Goal: Communication & Community: Connect with others

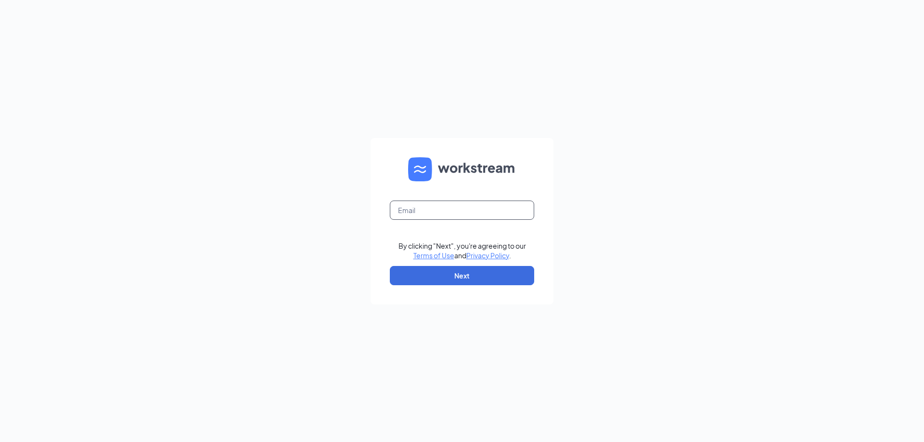
click at [470, 205] on input "text" at bounding box center [462, 210] width 144 height 19
type input "refuel120@refuelmarket.com"
click at [454, 278] on button "Next" at bounding box center [462, 275] width 144 height 19
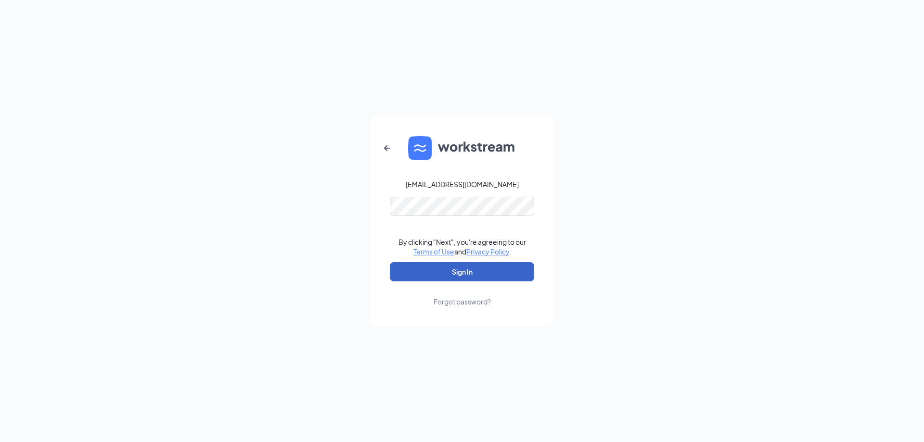
click at [455, 278] on button "Sign In" at bounding box center [462, 271] width 144 height 19
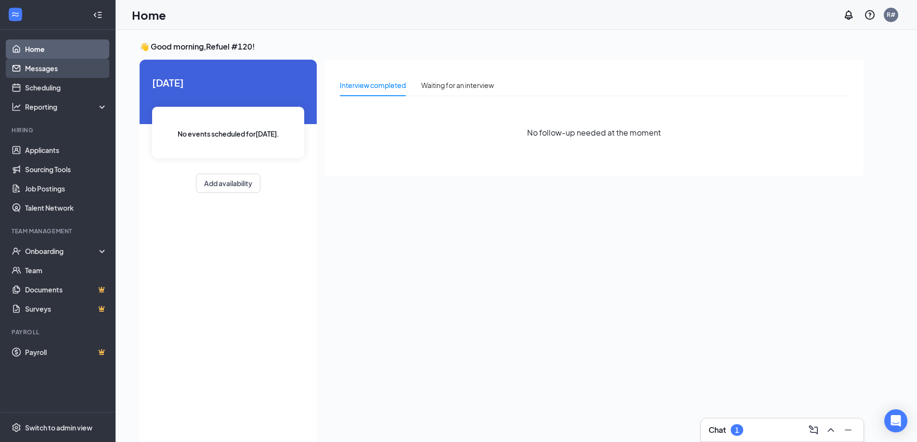
click at [37, 68] on link "Messages" at bounding box center [66, 68] width 82 height 19
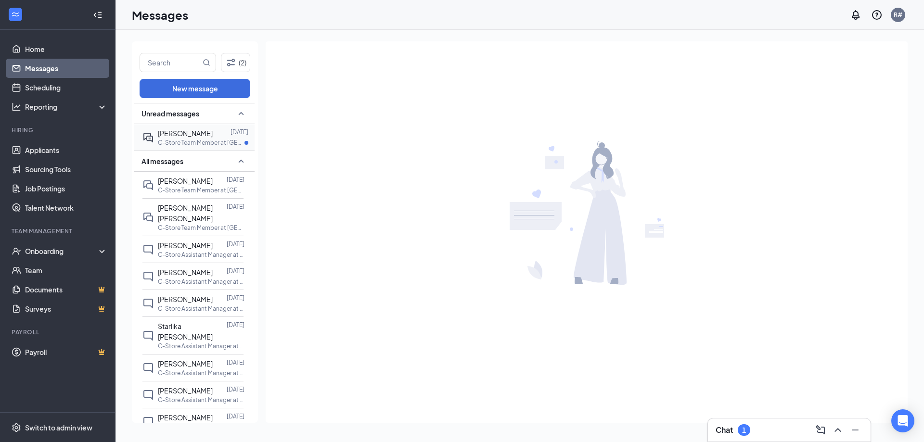
click at [190, 140] on p "C-Store Team Member at [GEOGRAPHIC_DATA] - Refuel 1120" at bounding box center [201, 143] width 87 height 8
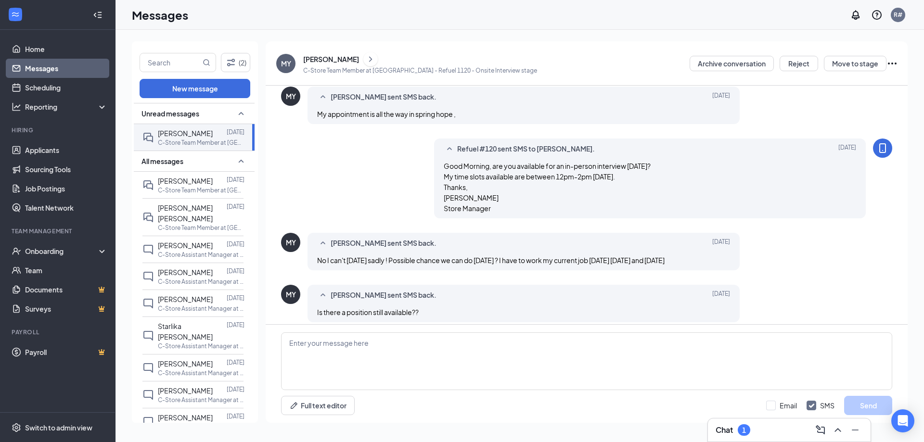
scroll to position [396, 0]
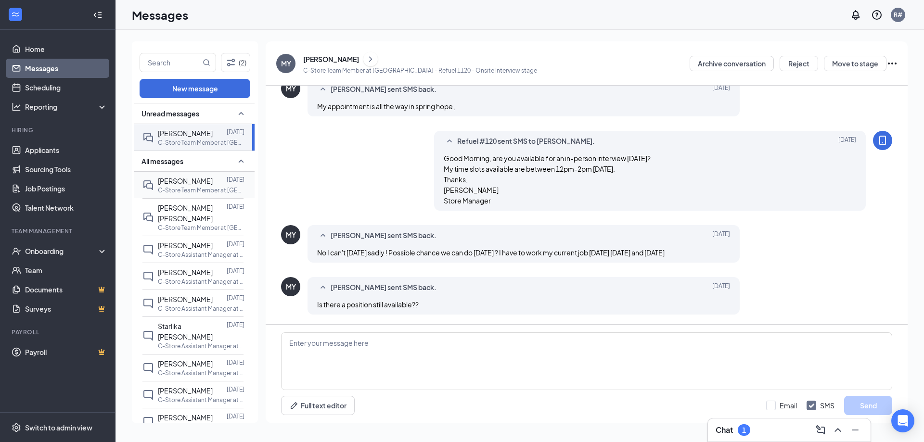
click at [172, 184] on span "[PERSON_NAME]" at bounding box center [185, 181] width 55 height 9
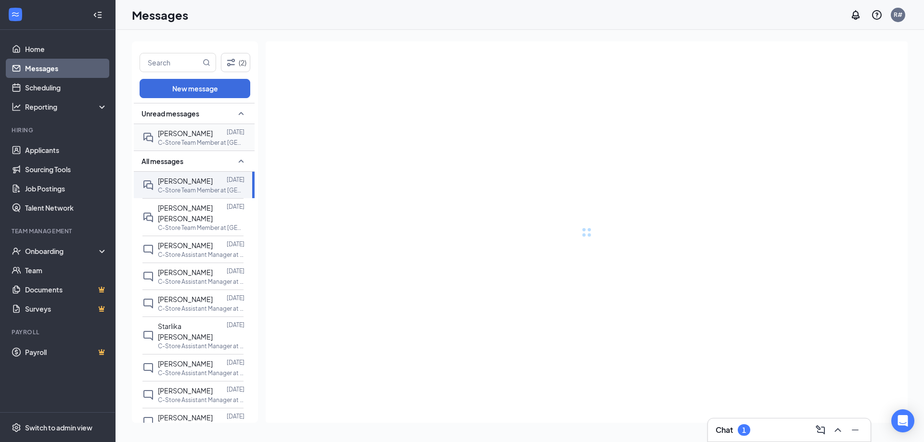
click at [191, 137] on span "[PERSON_NAME]" at bounding box center [185, 133] width 55 height 9
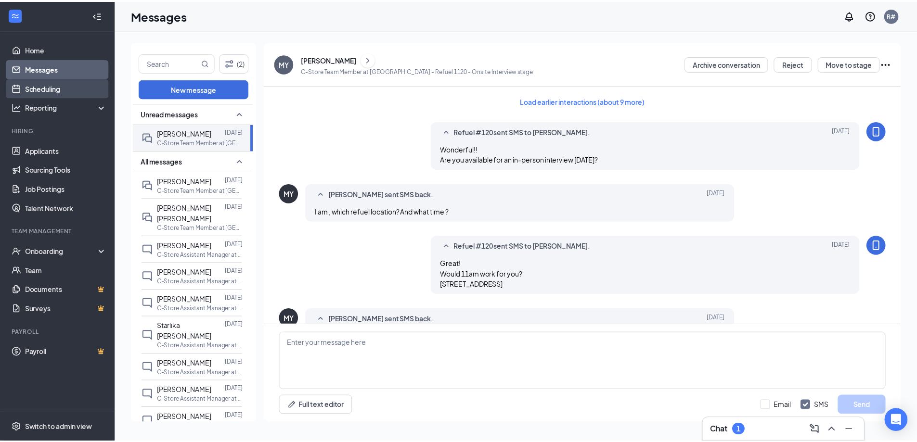
scroll to position [396, 0]
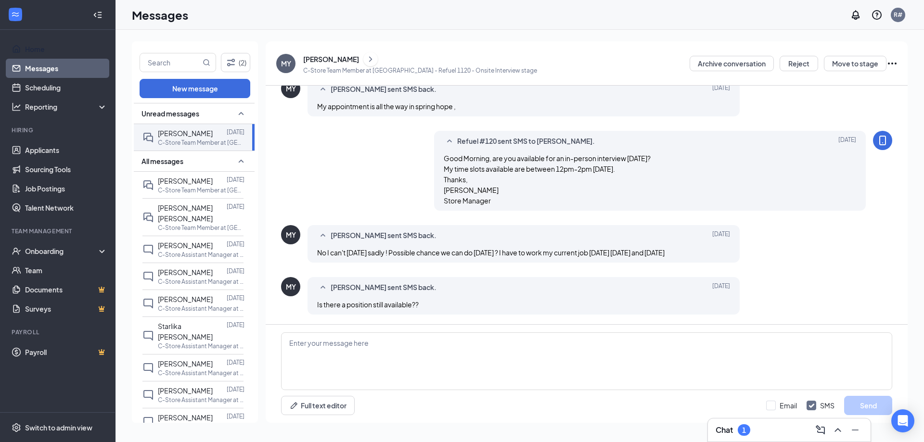
click at [42, 50] on link "Home" at bounding box center [66, 48] width 82 height 19
